Goal: Find specific page/section: Find specific page/section

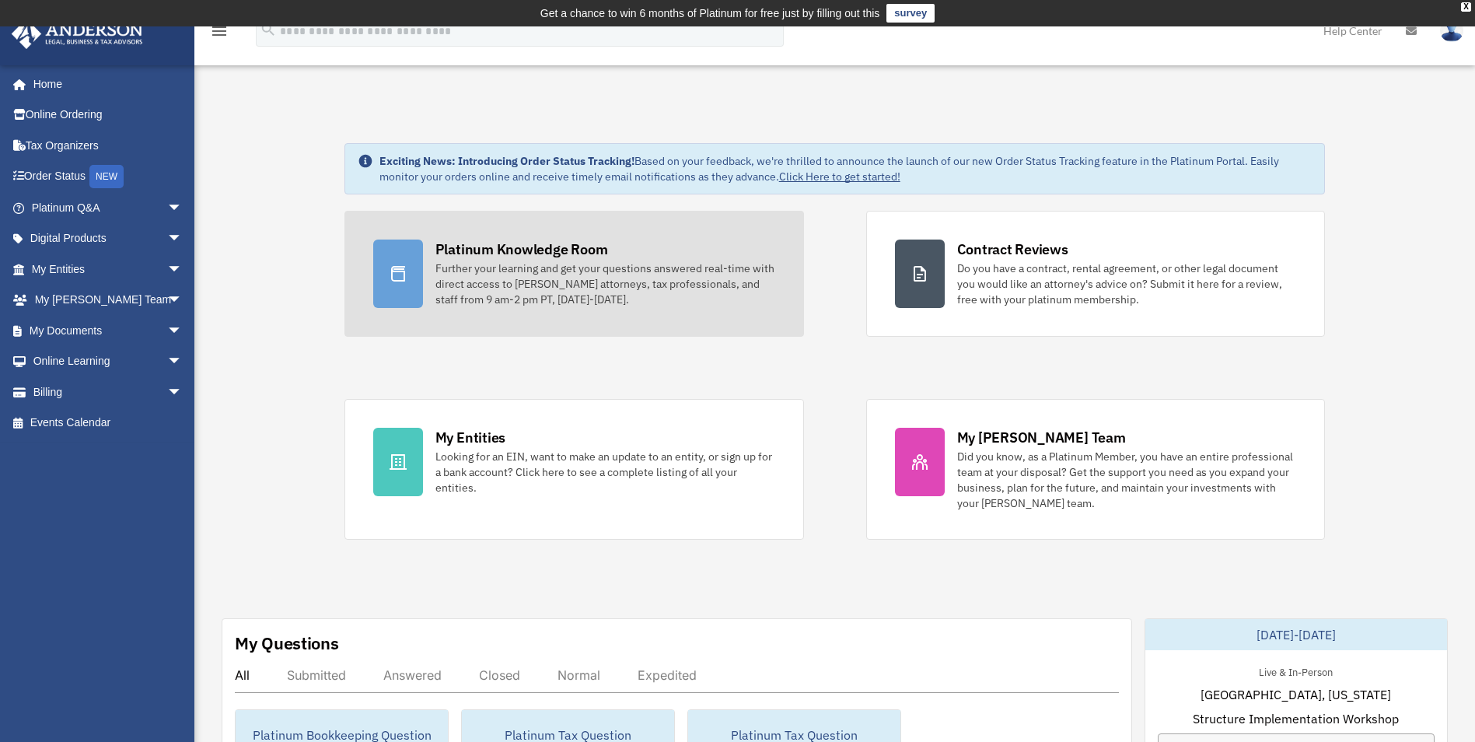
click at [562, 250] on div "Platinum Knowledge Room" at bounding box center [521, 248] width 173 height 19
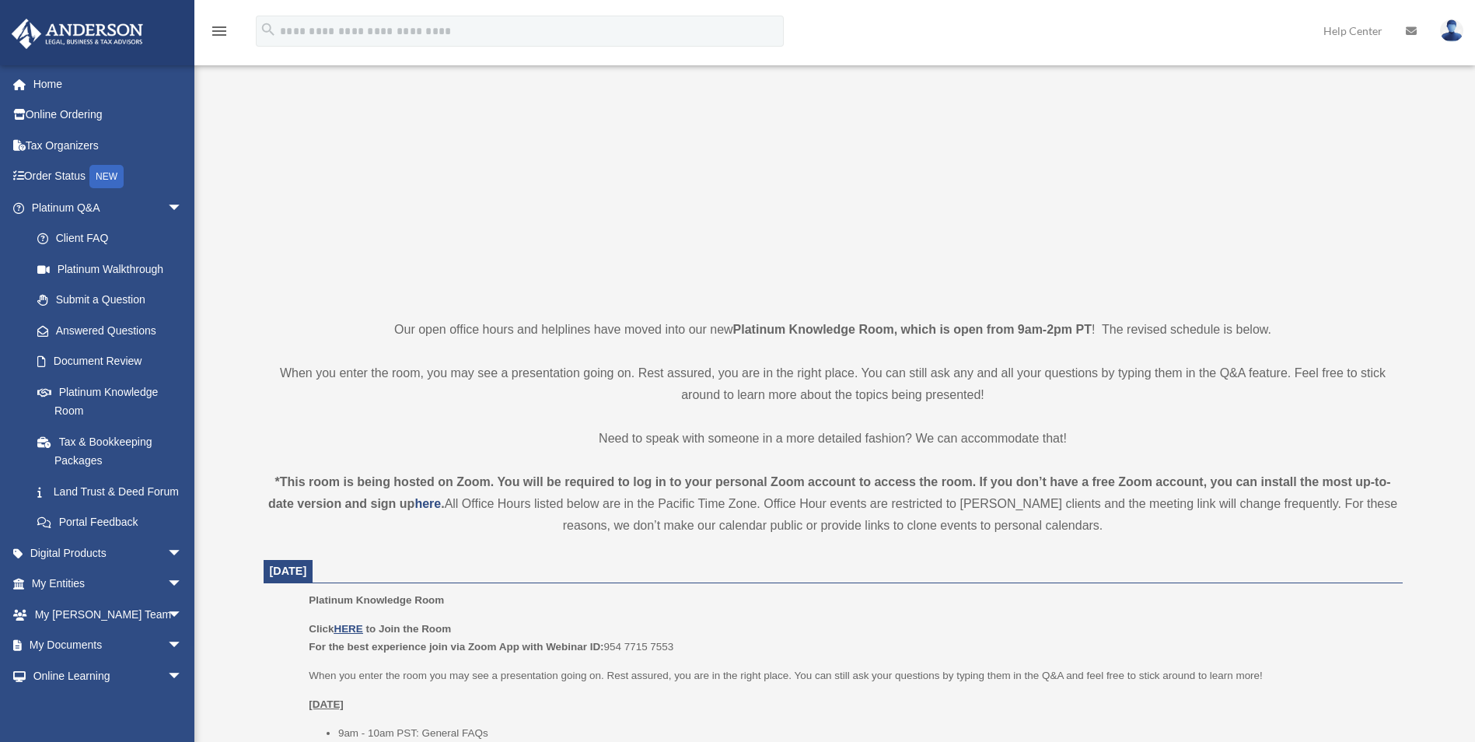
scroll to position [396, 0]
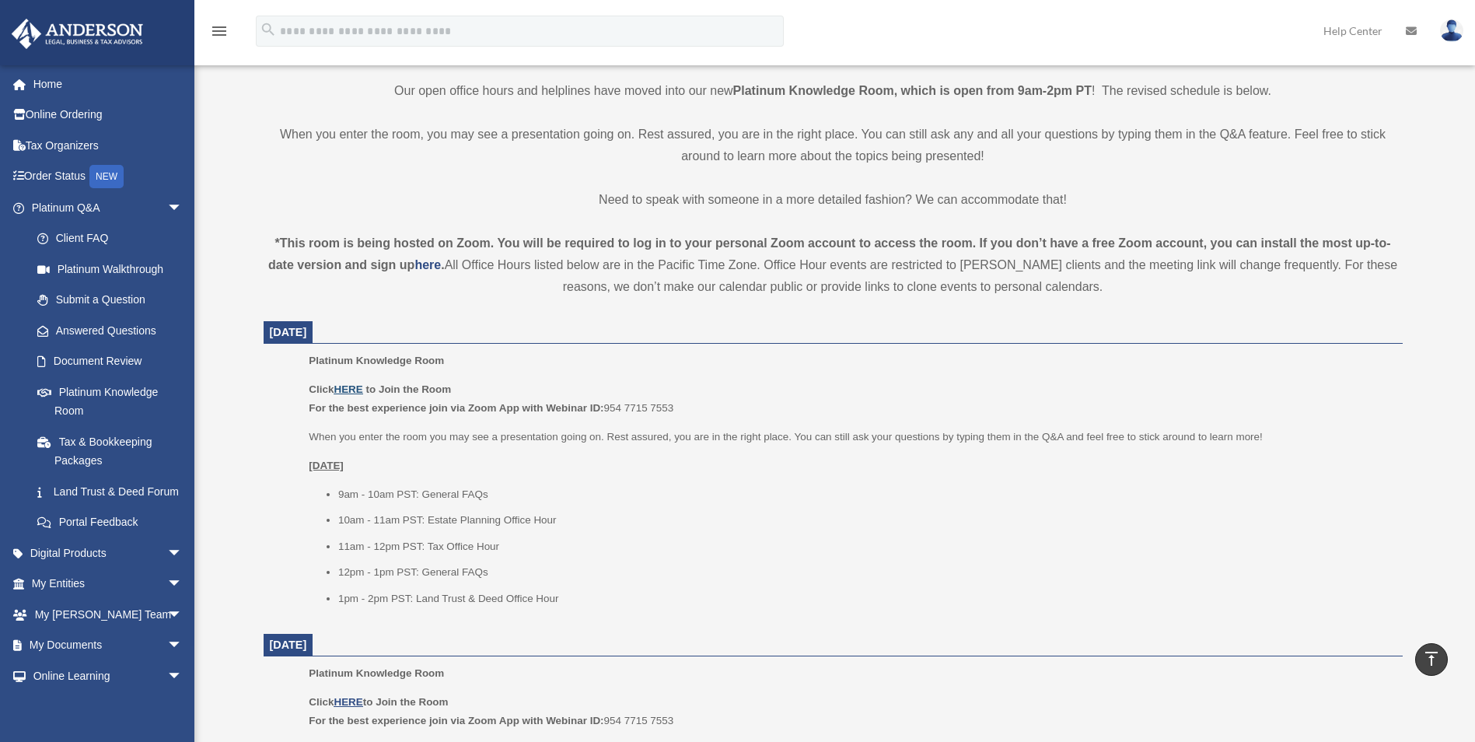
click at [355, 387] on u "HERE" at bounding box center [348, 389] width 29 height 12
click at [152, 492] on link "Land Trust & Deed Forum" at bounding box center [114, 491] width 184 height 31
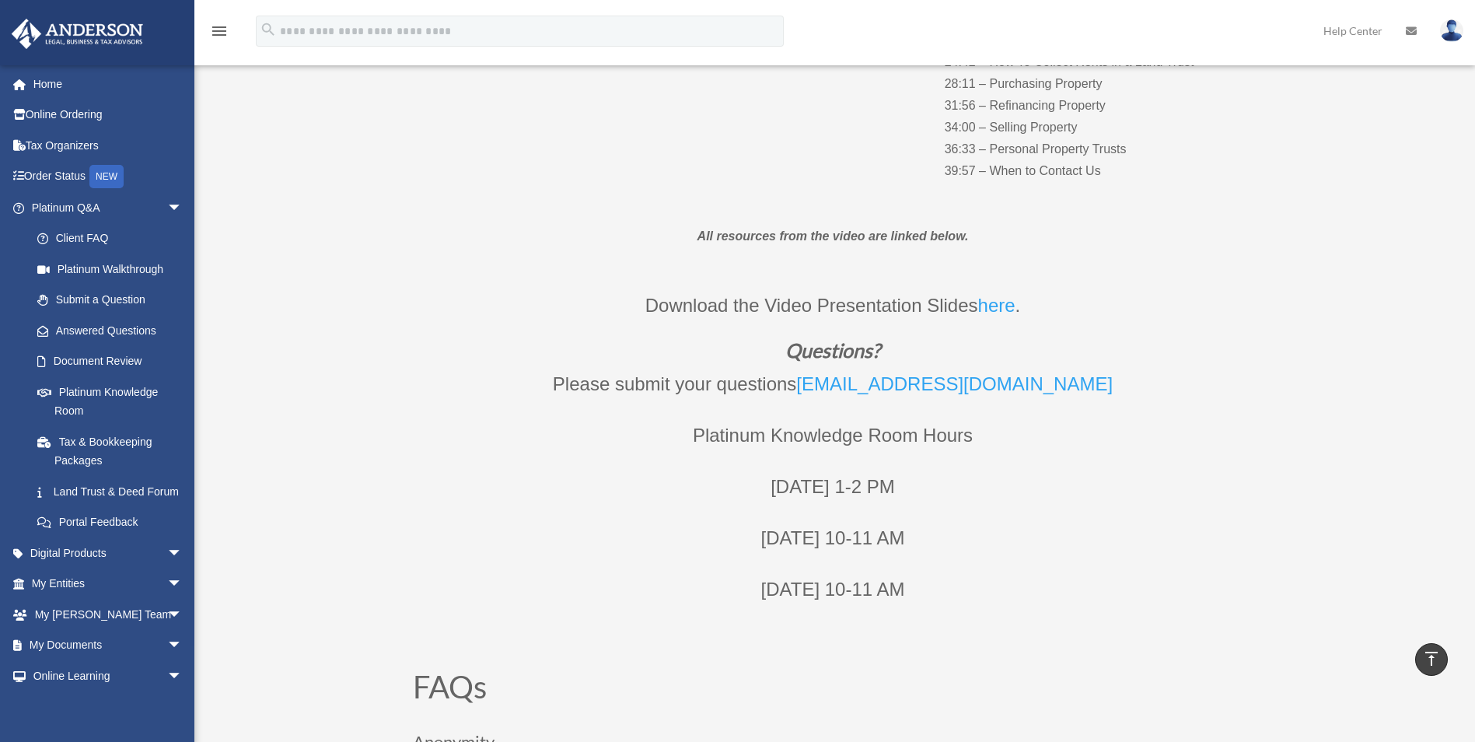
scroll to position [700, 0]
